Goal: Navigation & Orientation: Find specific page/section

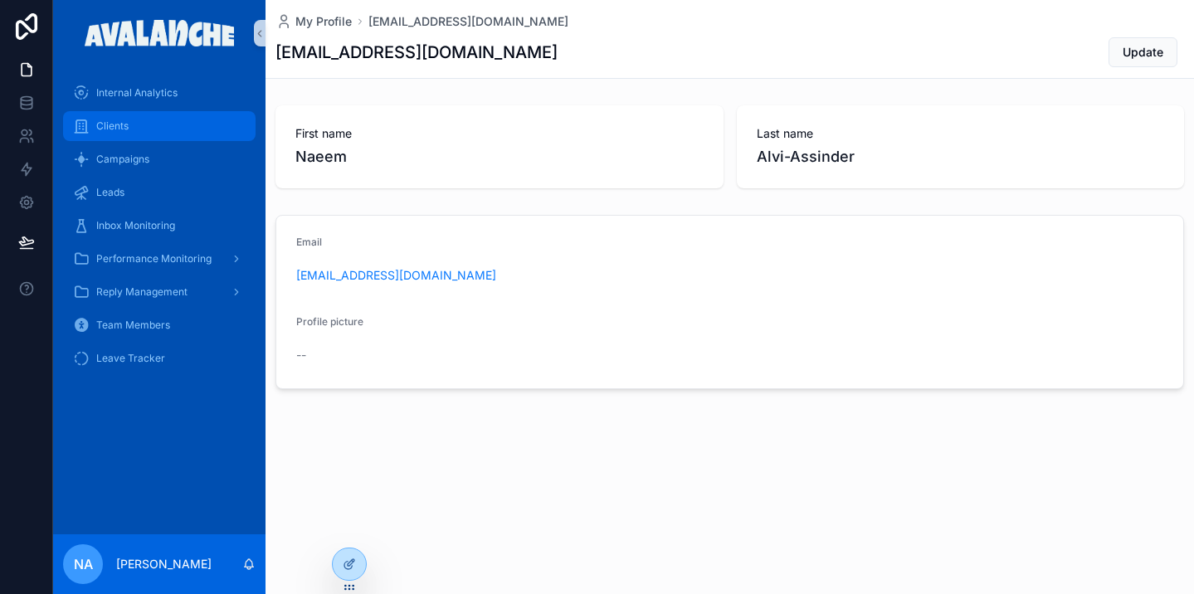
click at [175, 120] on div "Clients" at bounding box center [159, 126] width 173 height 27
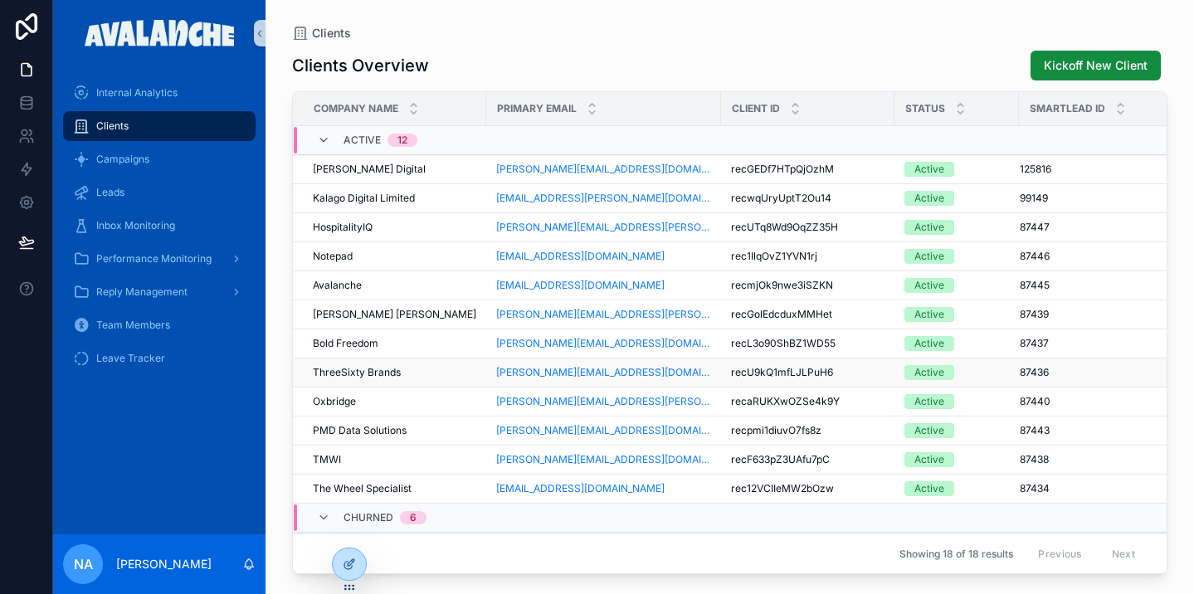
click at [403, 370] on div "ThreeSixty Brands ThreeSixty Brands" at bounding box center [394, 372] width 163 height 13
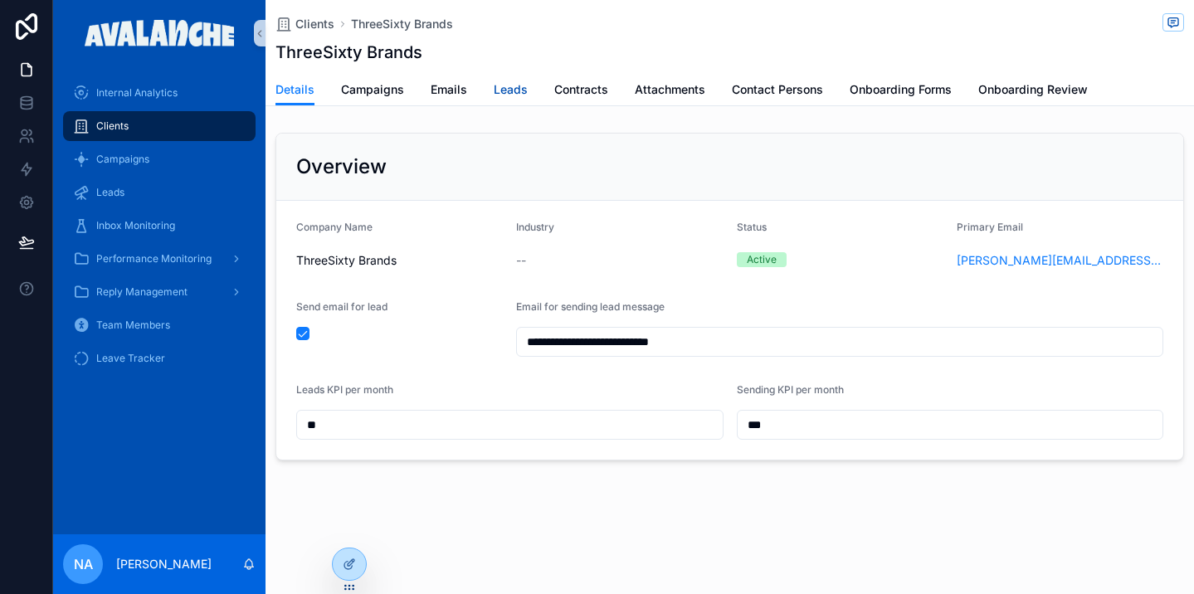
click at [509, 99] on link "Leads" at bounding box center [511, 91] width 34 height 33
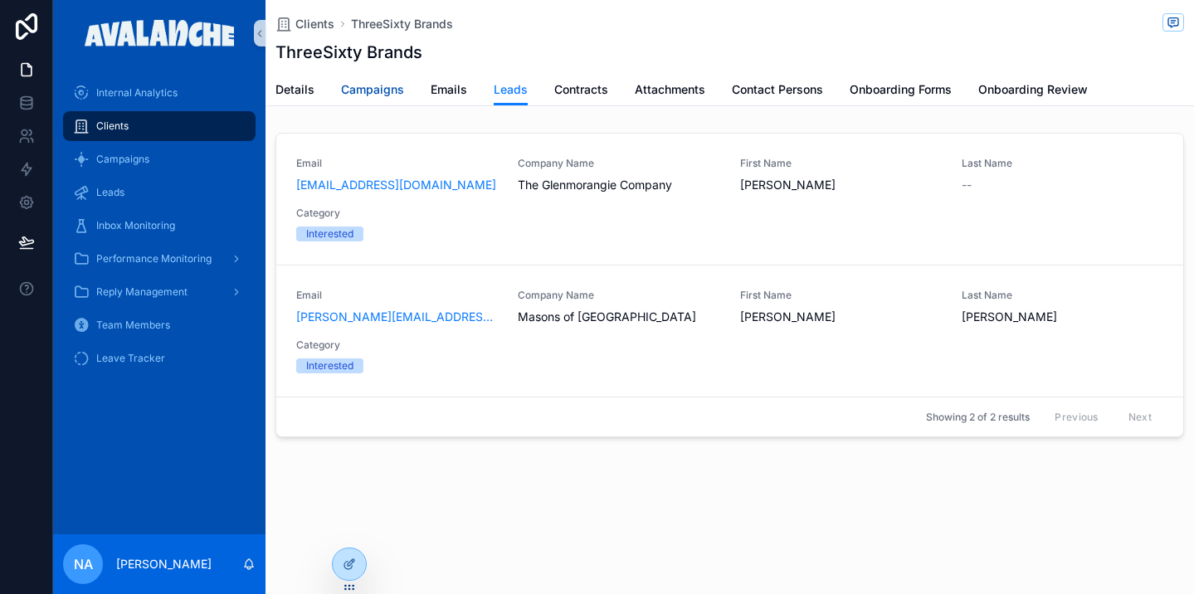
click at [383, 95] on span "Campaigns" at bounding box center [372, 89] width 63 height 17
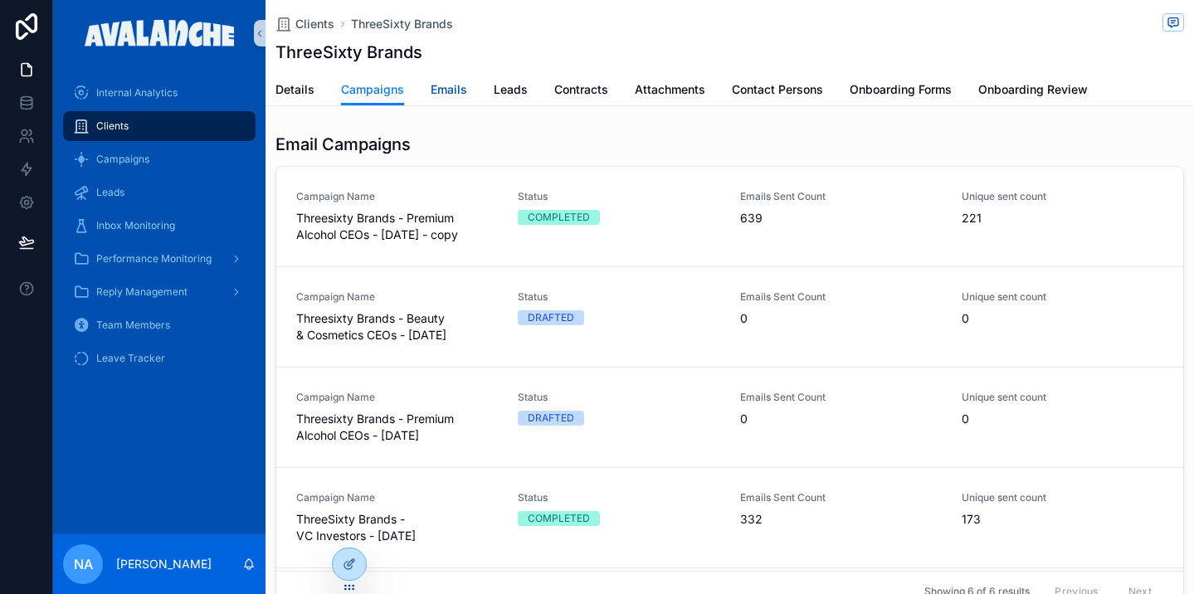
click at [440, 89] on span "Emails" at bounding box center [449, 89] width 36 height 17
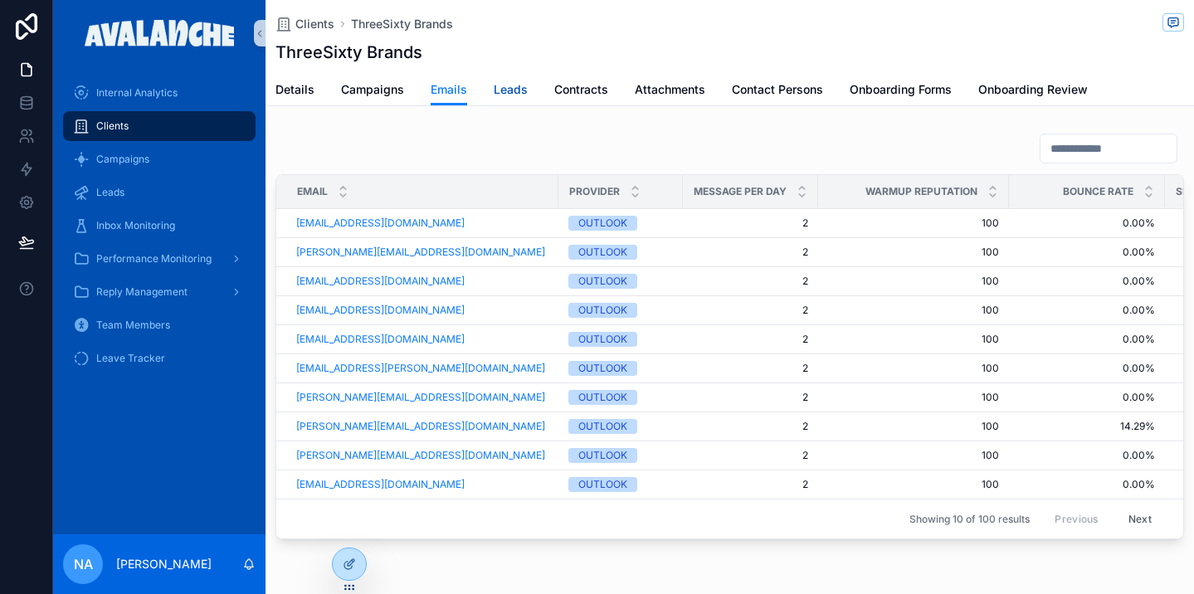
click at [504, 100] on link "Leads" at bounding box center [511, 91] width 34 height 33
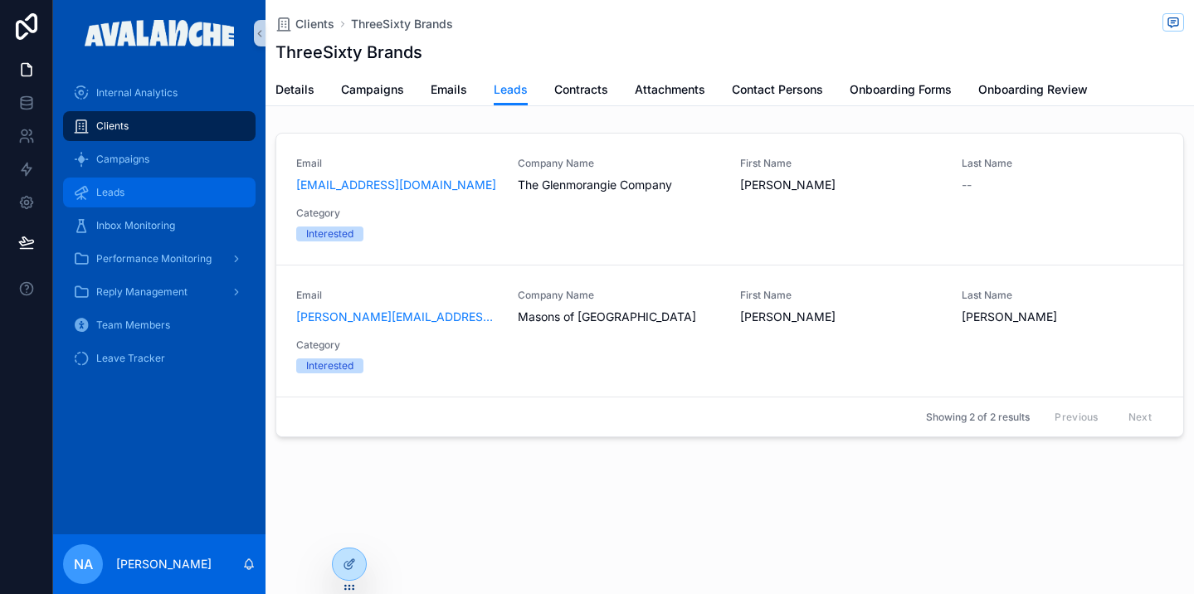
click at [125, 202] on div "Leads" at bounding box center [159, 192] width 173 height 27
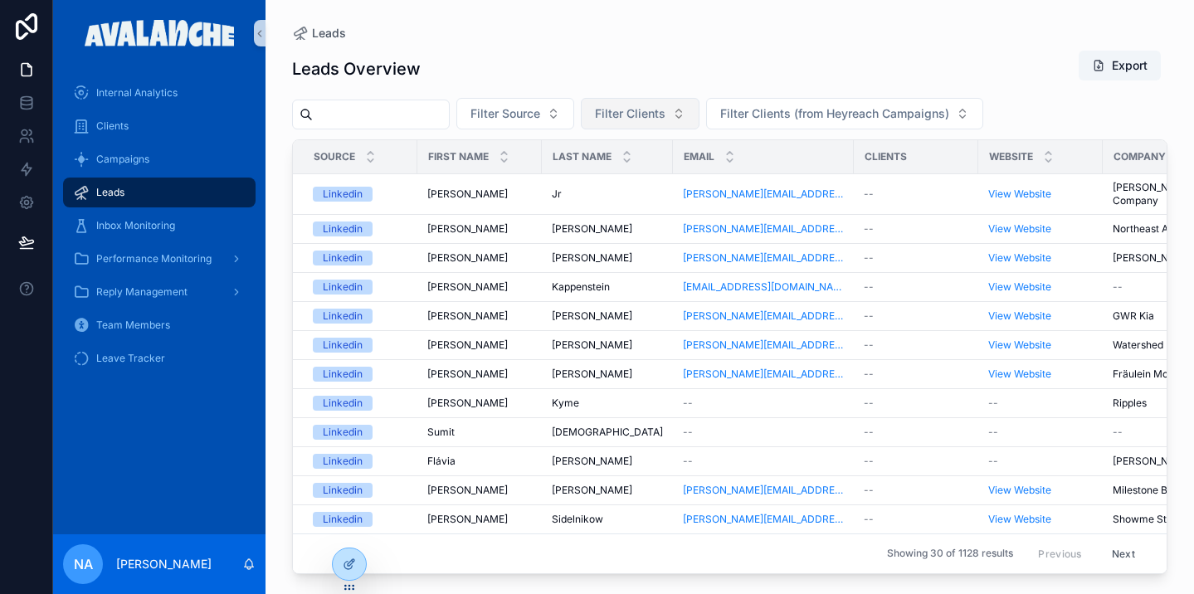
click at [694, 109] on button "Filter Clients" at bounding box center [640, 114] width 119 height 32
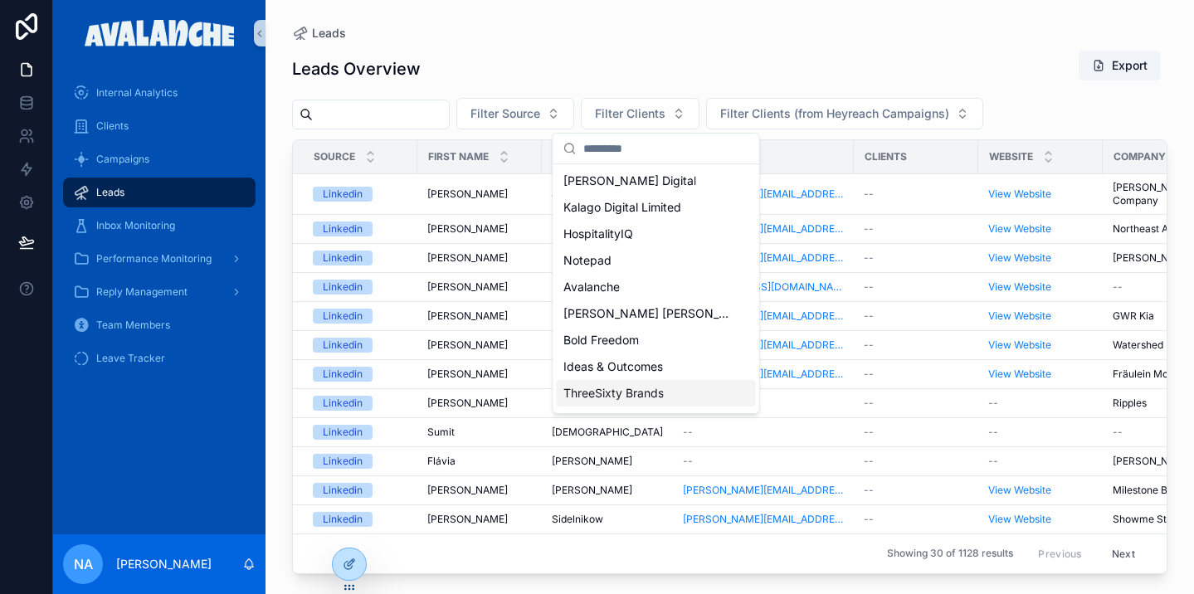
click at [634, 386] on span "ThreeSixty Brands" at bounding box center [613, 393] width 100 height 17
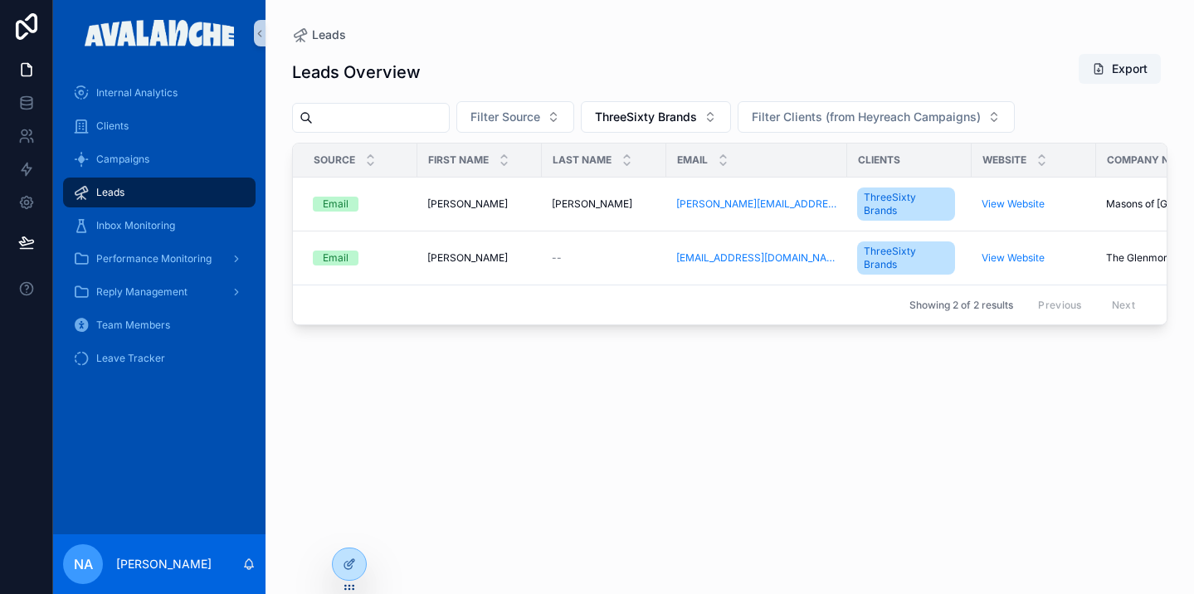
click at [672, 58] on div "Leads Overview Export" at bounding box center [729, 72] width 875 height 38
